Goal: Check status: Check status

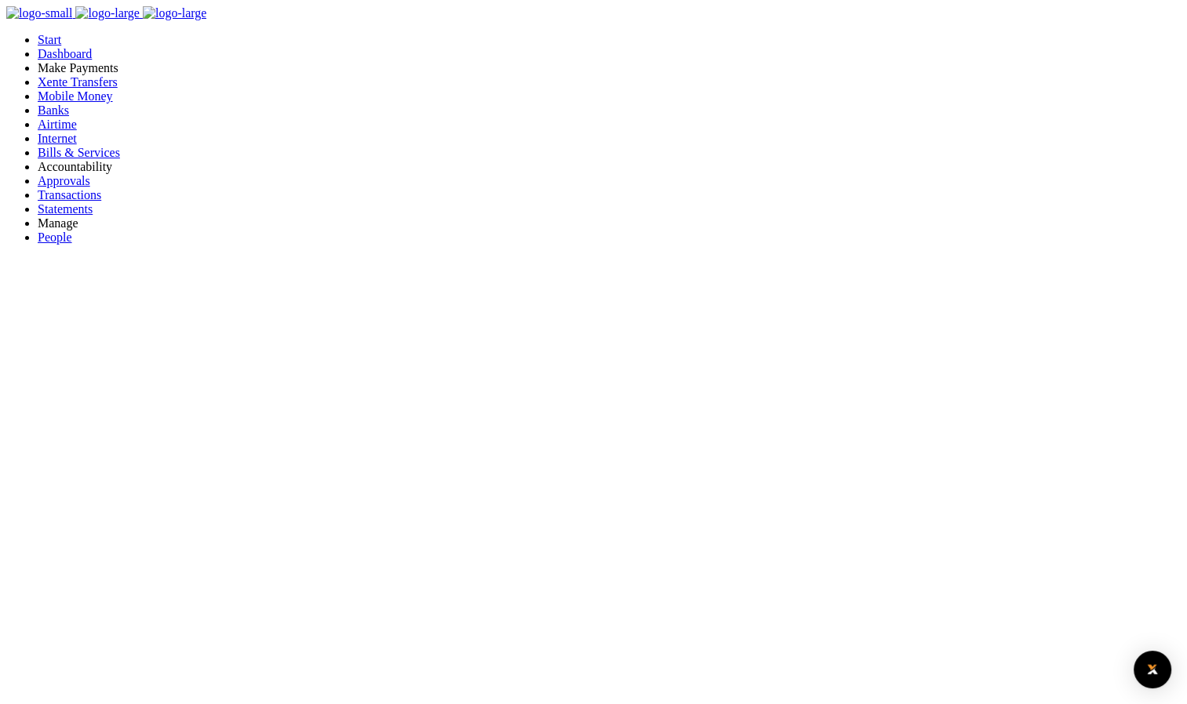
scroll to position [13, 13]
click at [67, 202] on span "Transactions" at bounding box center [70, 194] width 64 height 13
select select "UTILITY"
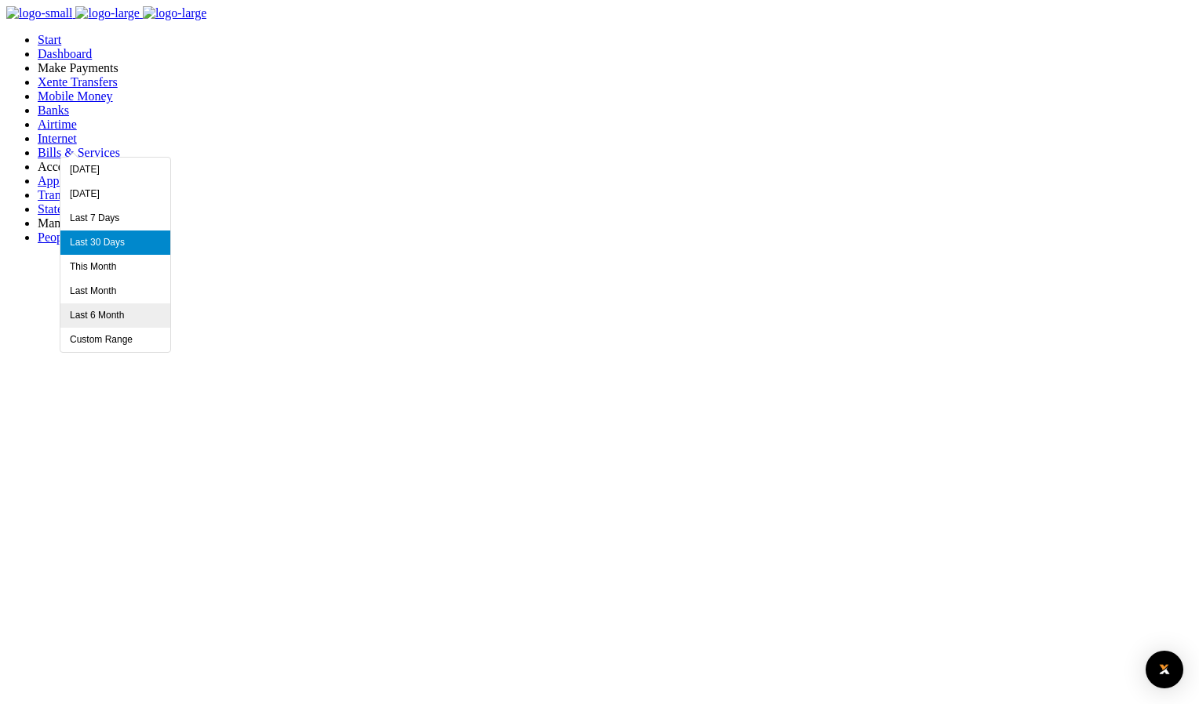
click at [129, 315] on li "Last 6 Month" at bounding box center [115, 316] width 110 height 24
type input "03/01/2025 - 09/01/2025"
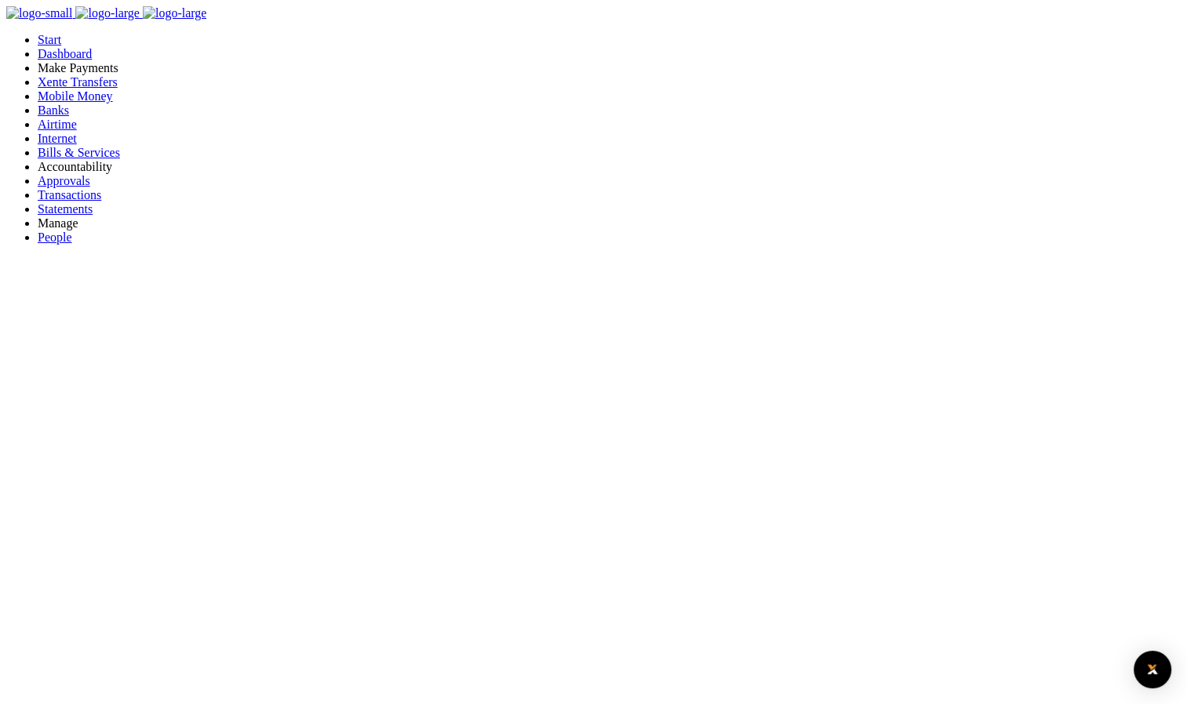
click at [972, 75] on link "View details" at bounding box center [941, 67] width 62 height 13
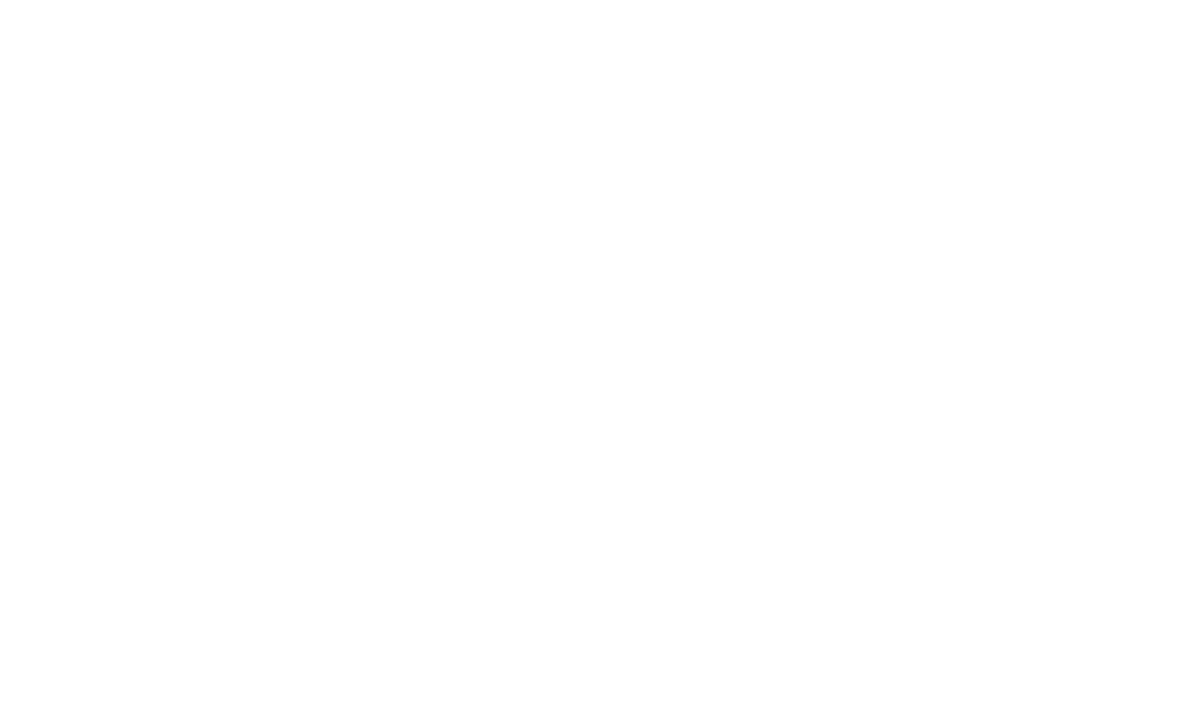
type input "[DATE] - [DATE]"
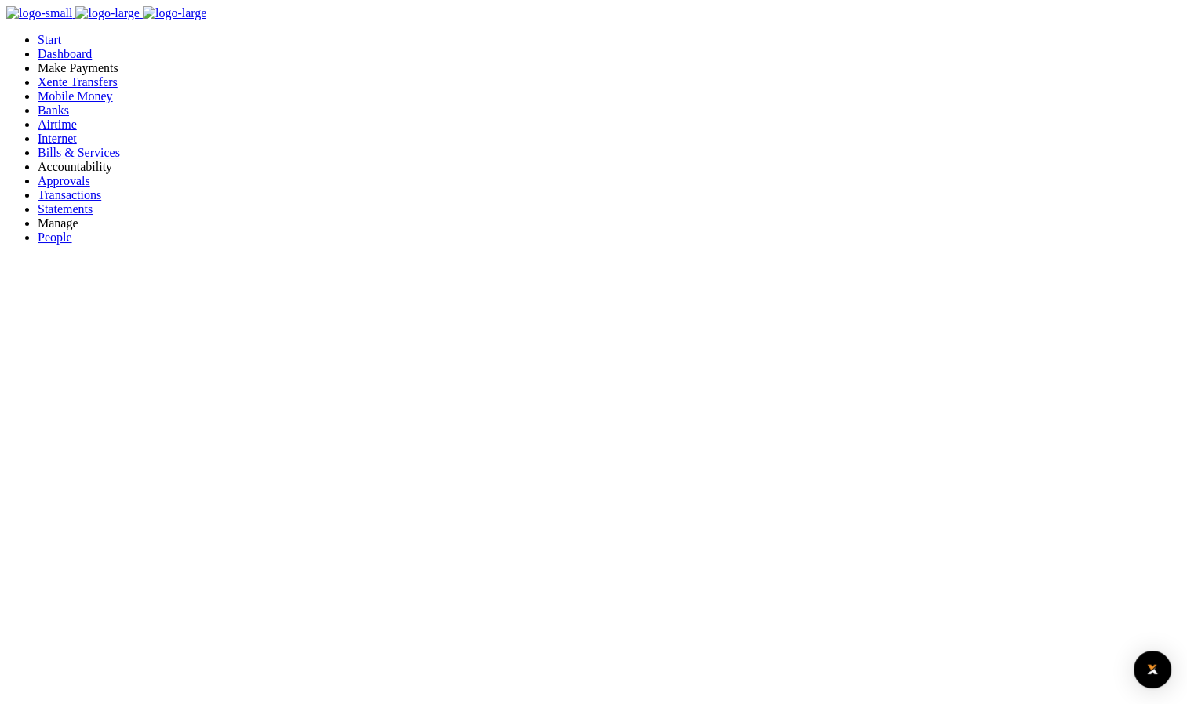
click at [23, 86] on link "Logout" at bounding box center [5, 78] width 36 height 13
